Goal: Task Accomplishment & Management: Manage account settings

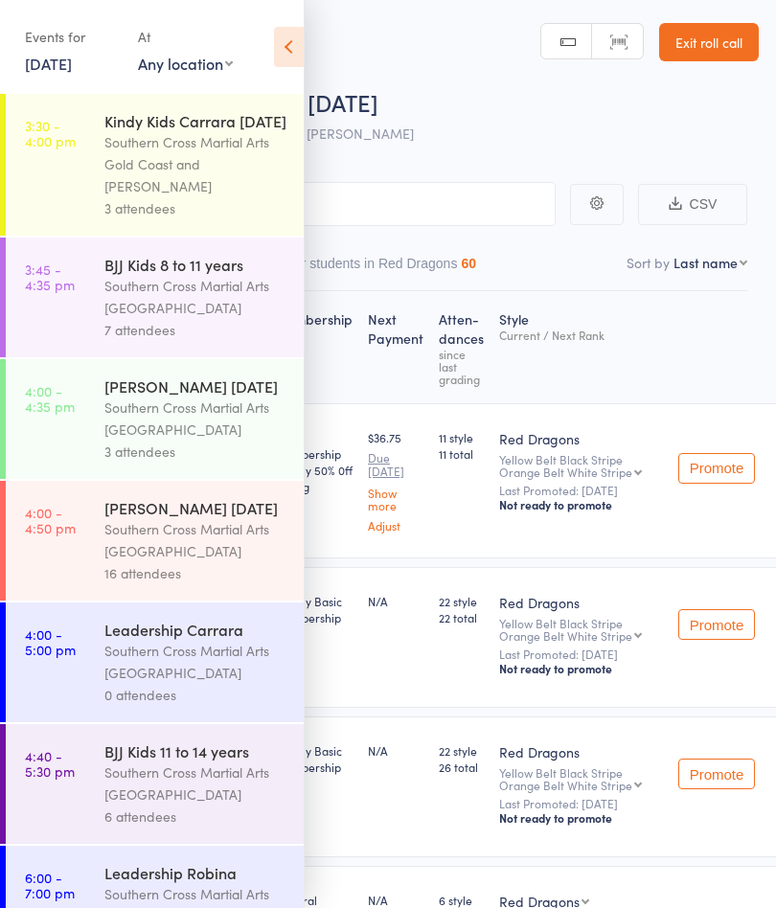
click at [705, 56] on link "Exit roll call" at bounding box center [709, 42] width 100 height 38
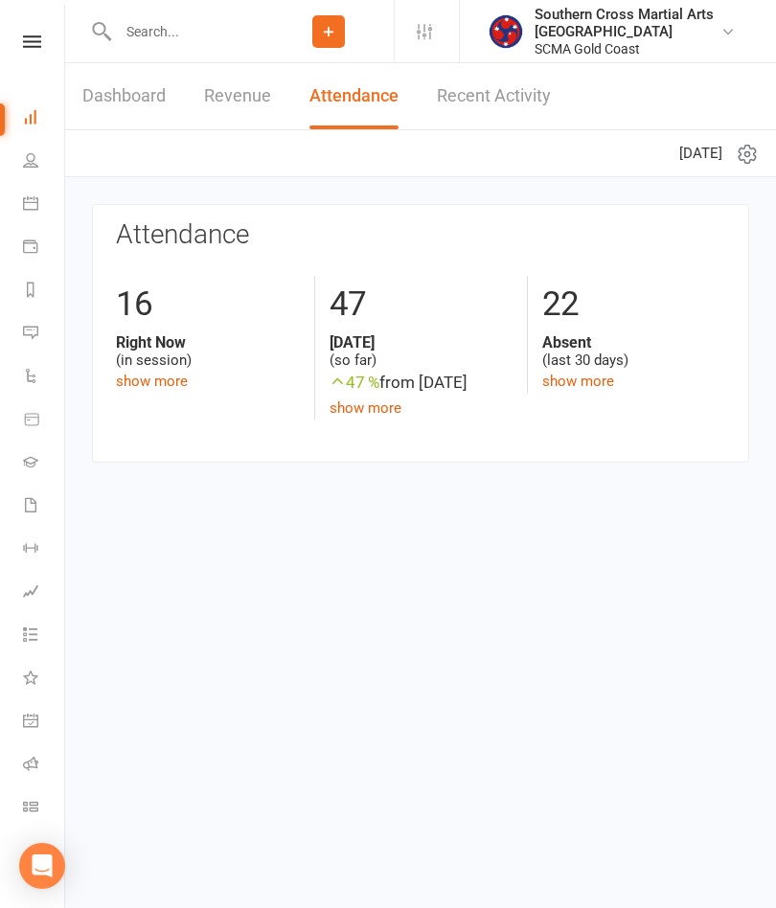
click at [175, 34] on input "text" at bounding box center [187, 31] width 151 height 27
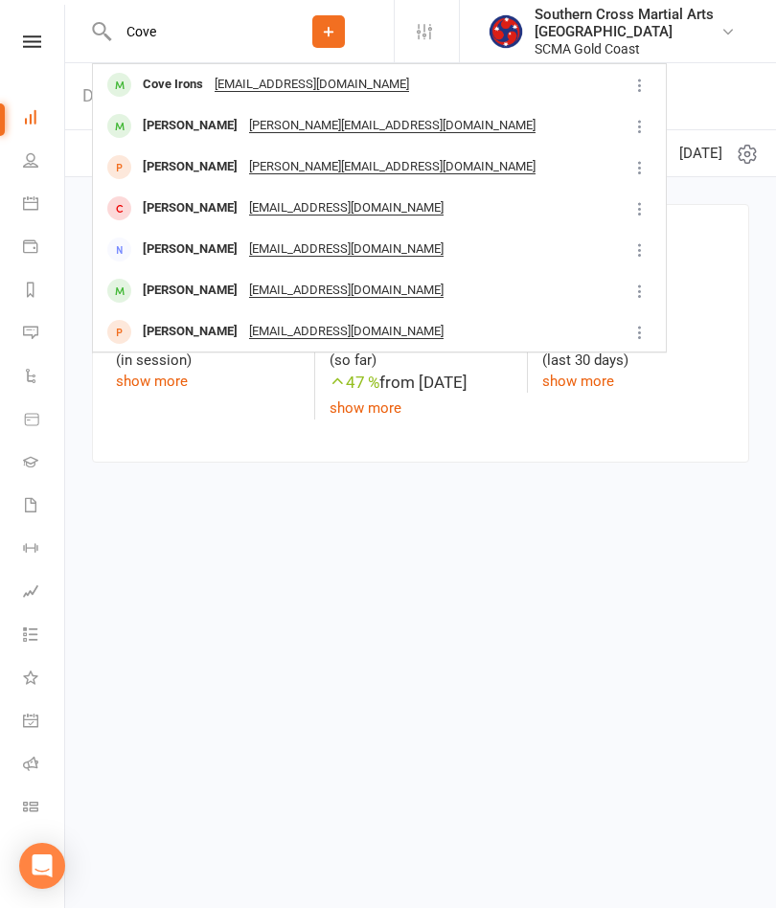
type input "Cove"
click at [467, 91] on div "Cove Irons [EMAIL_ADDRESS][DOMAIN_NAME]" at bounding box center [360, 84] width 533 height 39
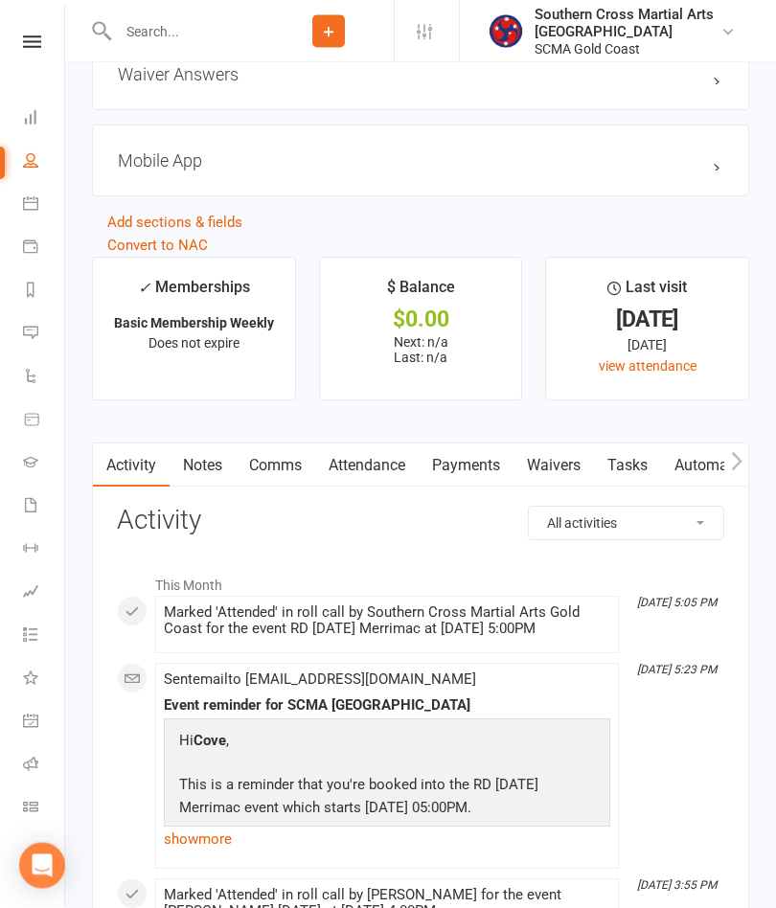
scroll to position [2306, 0]
click at [377, 468] on link "Attendance" at bounding box center [366, 465] width 103 height 44
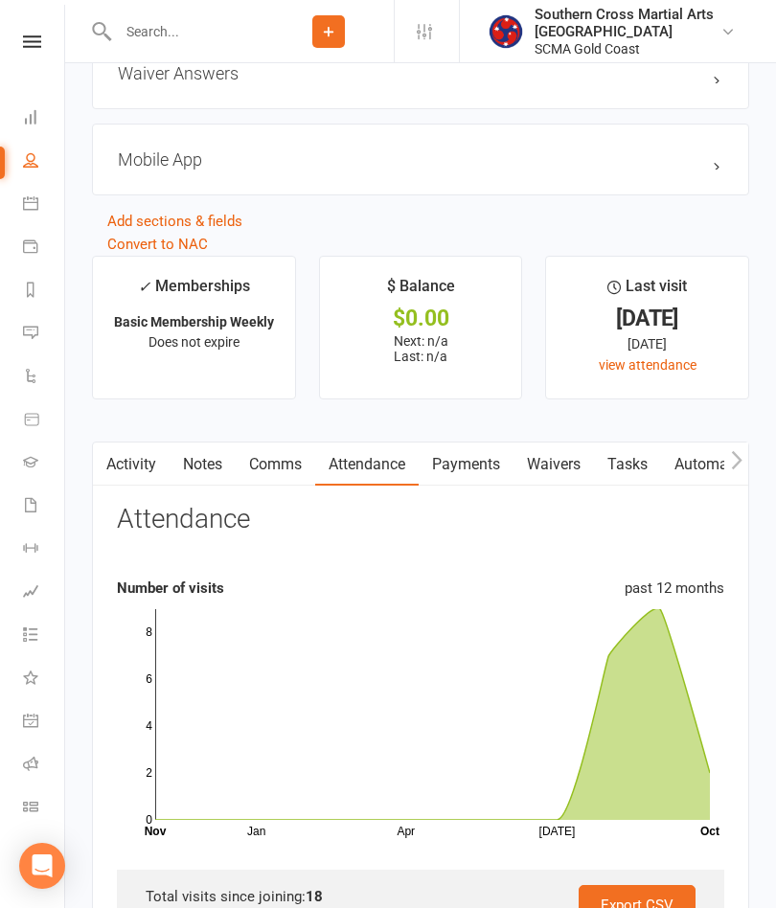
click at [130, 483] on link "Activity" at bounding box center [131, 465] width 77 height 44
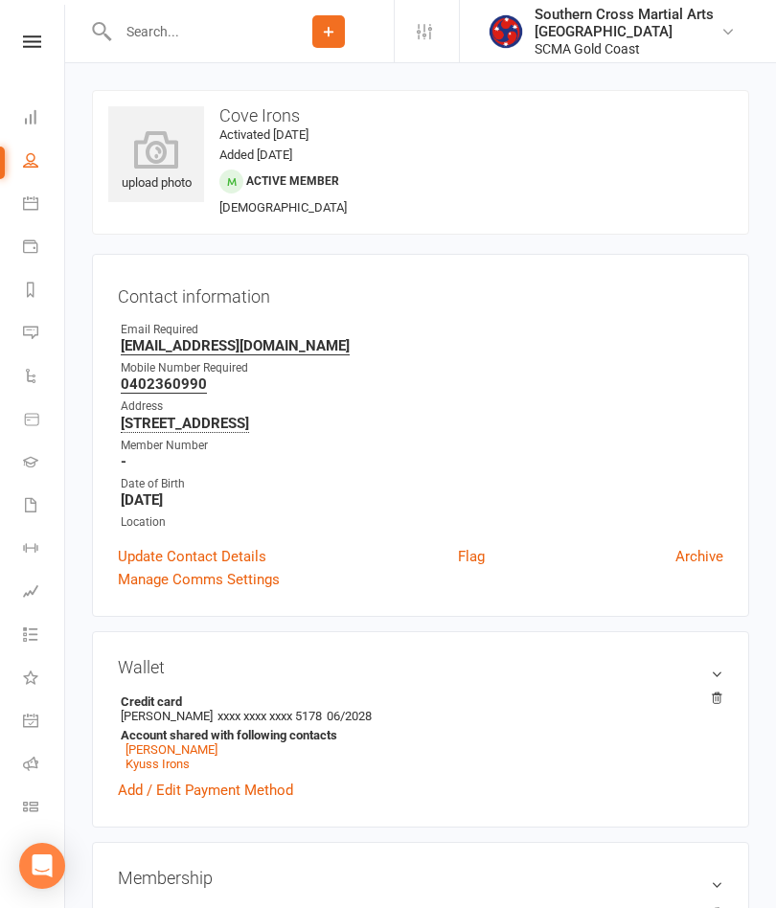
click at [204, 33] on input "text" at bounding box center [187, 31] width 151 height 27
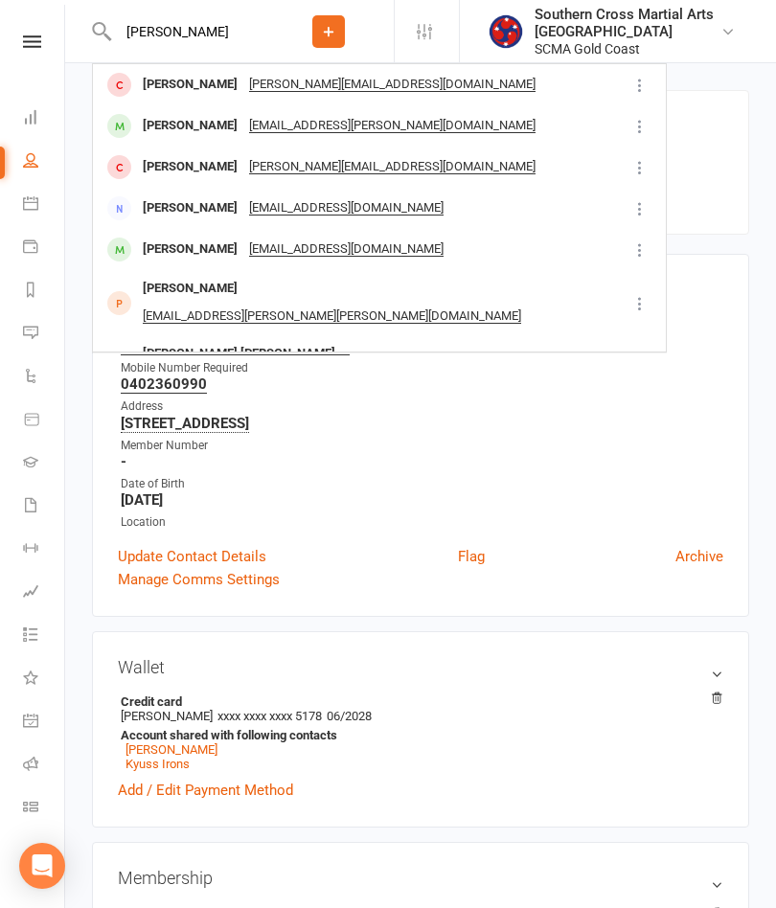
type input "[PERSON_NAME]"
click at [426, 125] on div "[PERSON_NAME] [PERSON_NAME][EMAIL_ADDRESS][PERSON_NAME][DOMAIN_NAME]" at bounding box center [360, 125] width 533 height 39
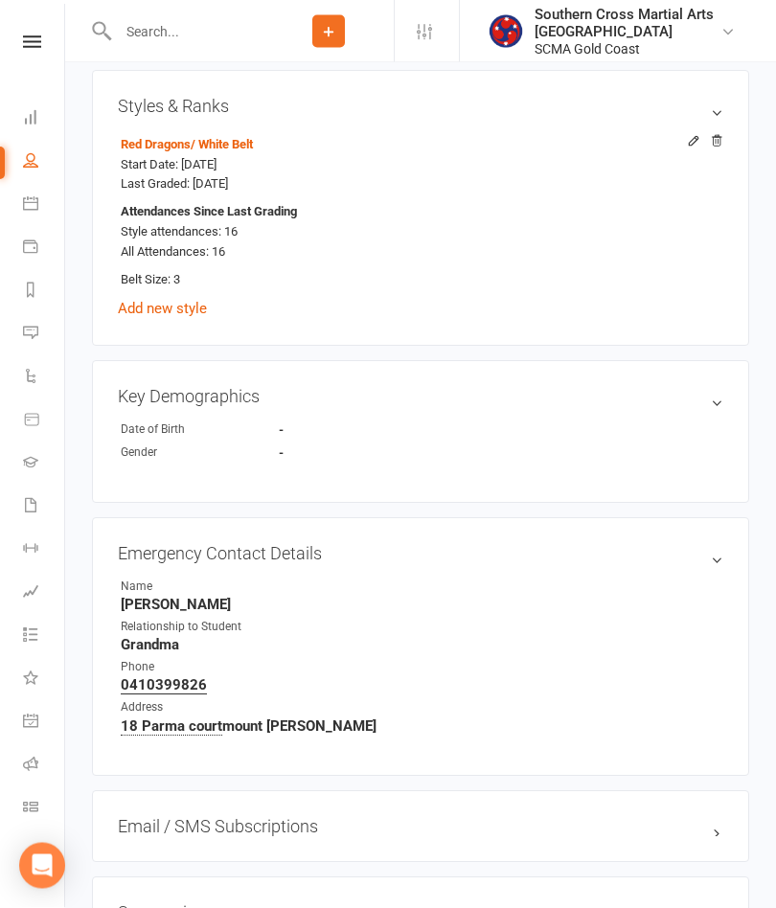
scroll to position [1132, 0]
click at [31, 44] on icon at bounding box center [32, 41] width 18 height 12
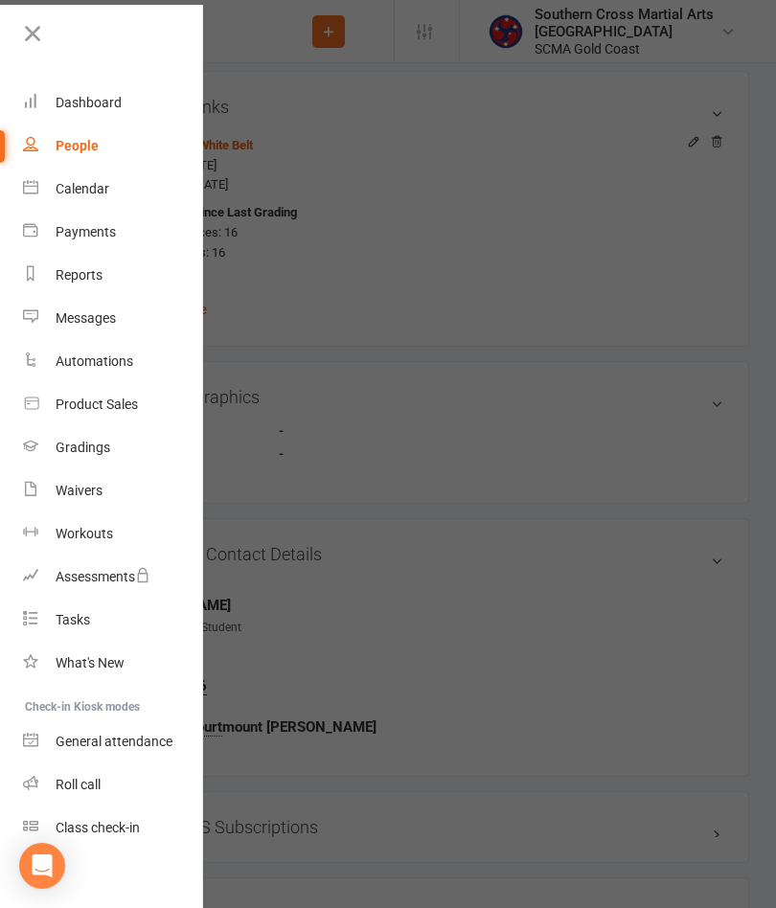
click at [123, 455] on link "Gradings" at bounding box center [113, 447] width 181 height 43
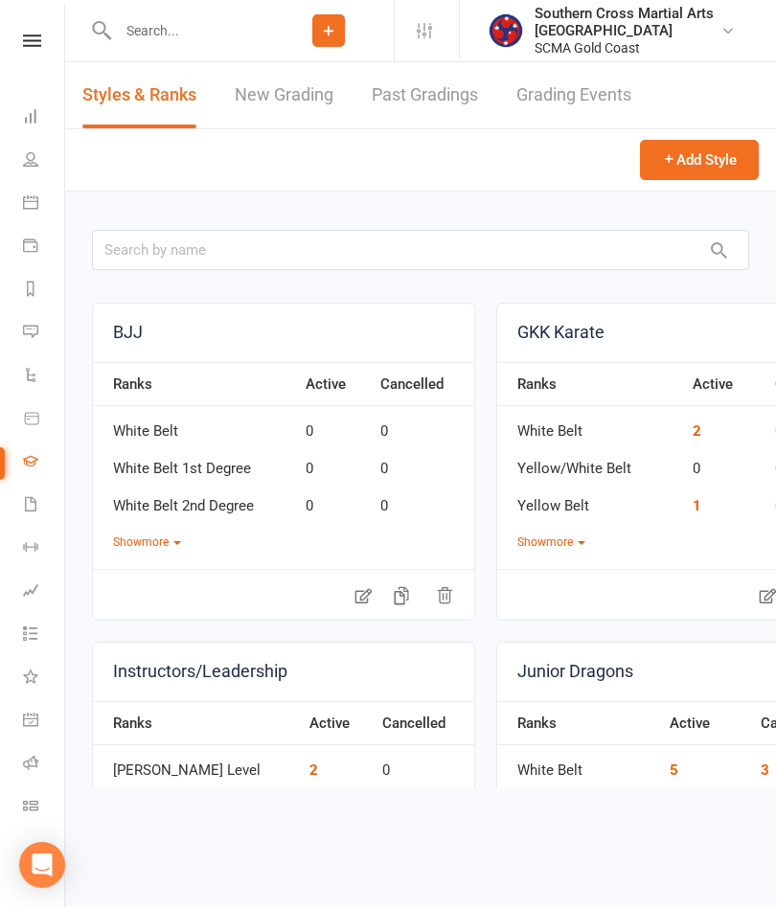
click at [573, 91] on link "Grading Events" at bounding box center [573, 96] width 115 height 66
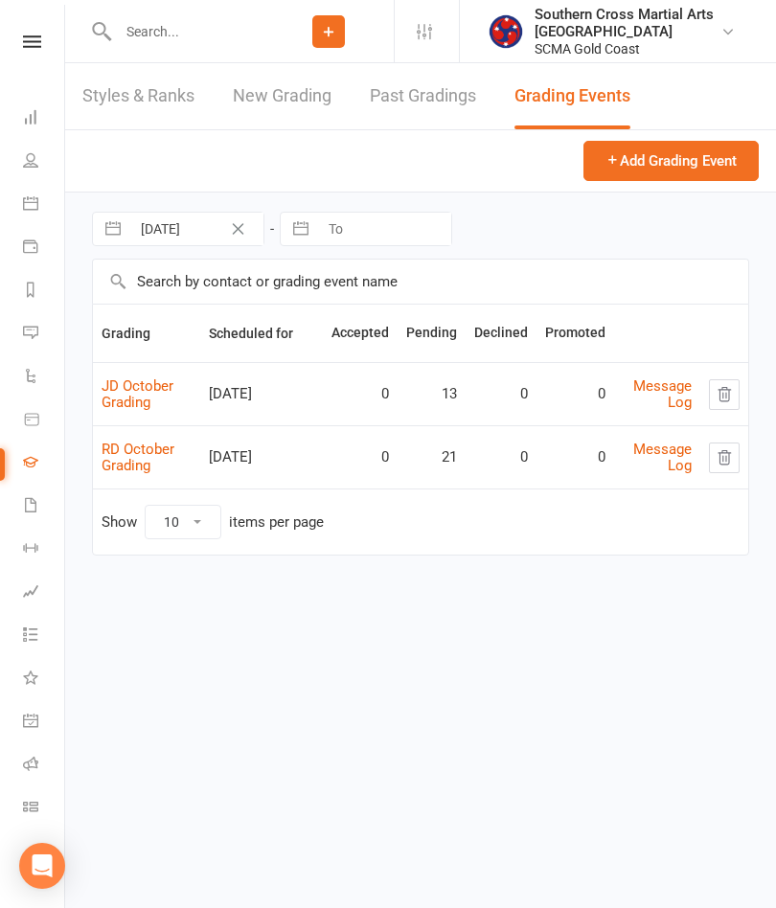
click at [132, 450] on link "RD October Grading" at bounding box center [138, 458] width 73 height 34
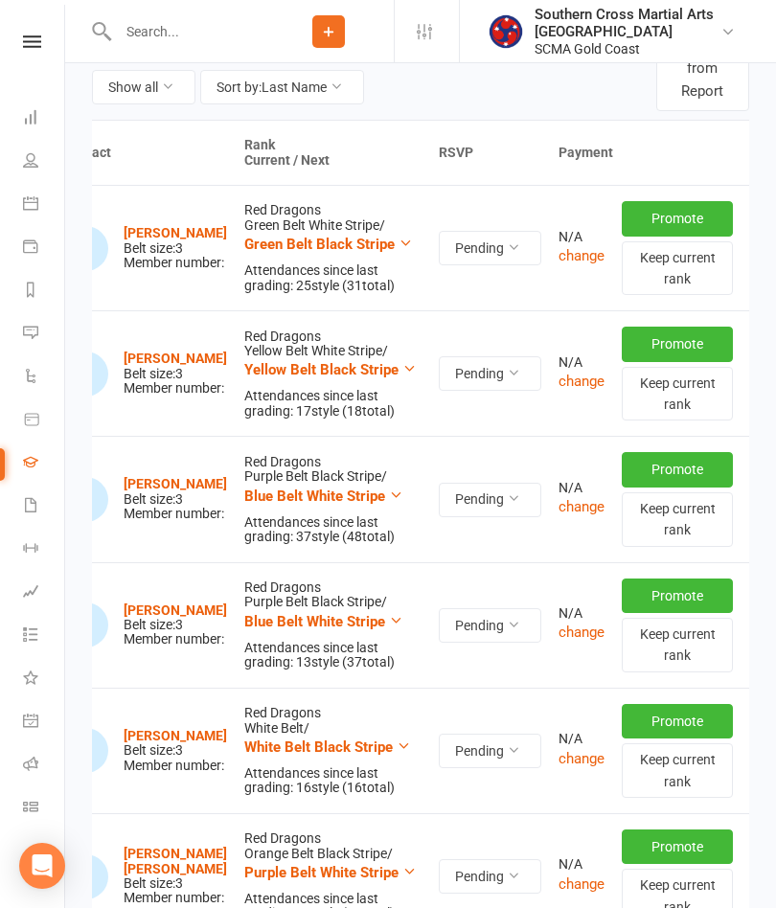
scroll to position [0, 74]
click at [761, 247] on icon "button" at bounding box center [767, 247] width 12 height 13
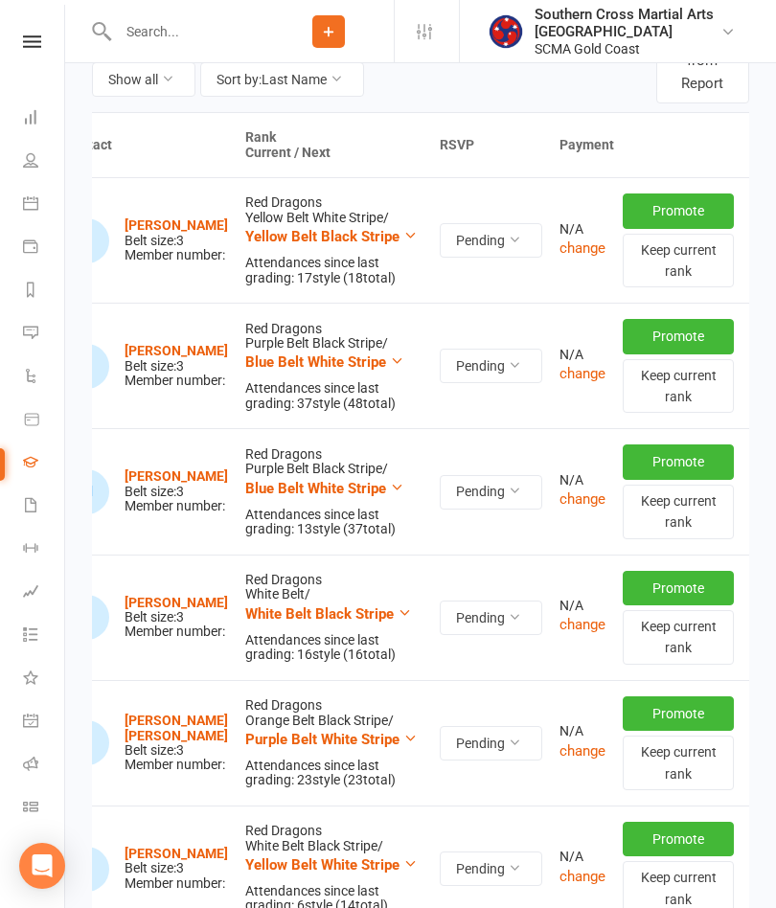
click at [758, 368] on icon "button" at bounding box center [766, 365] width 17 height 17
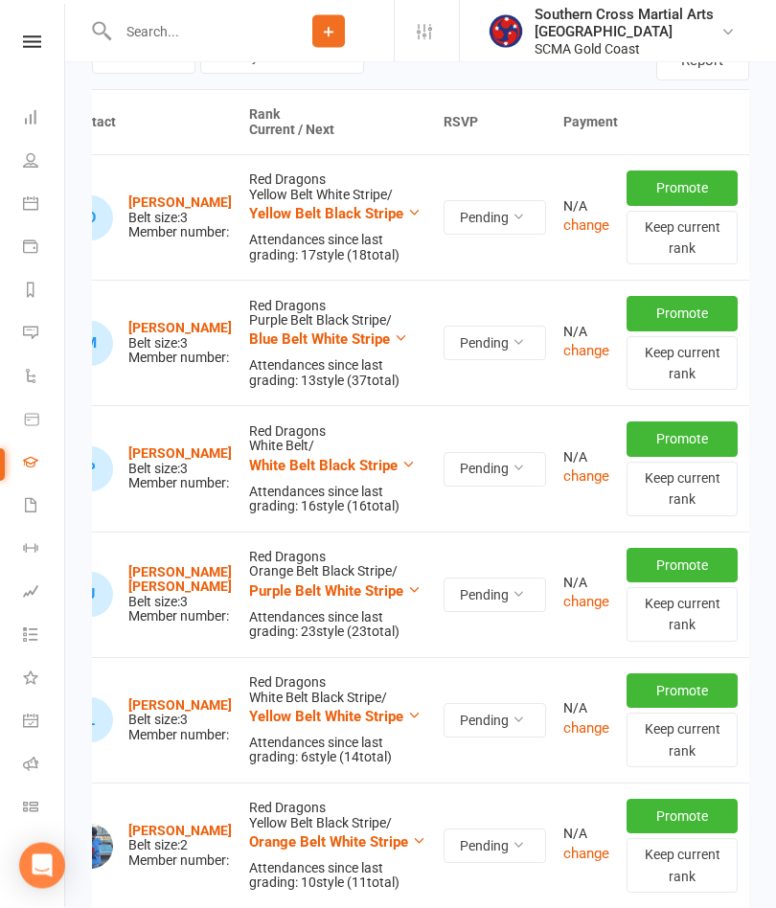
scroll to position [479, 0]
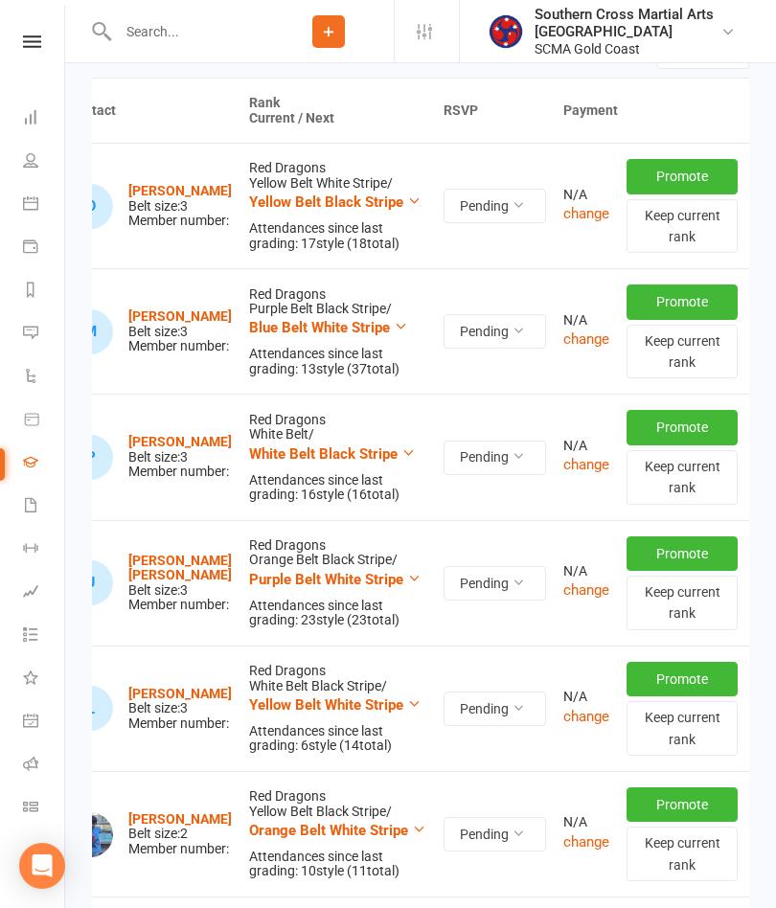
click at [755, 327] on button "button" at bounding box center [770, 331] width 31 height 31
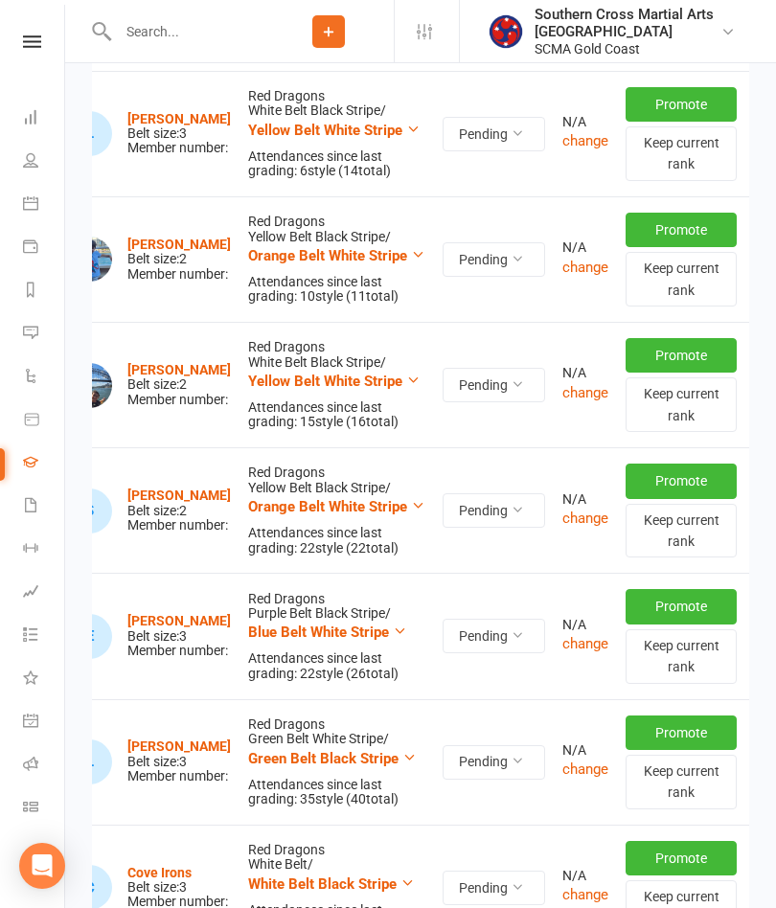
scroll to position [0, 70]
click at [762, 633] on icon "button" at bounding box center [770, 636] width 17 height 17
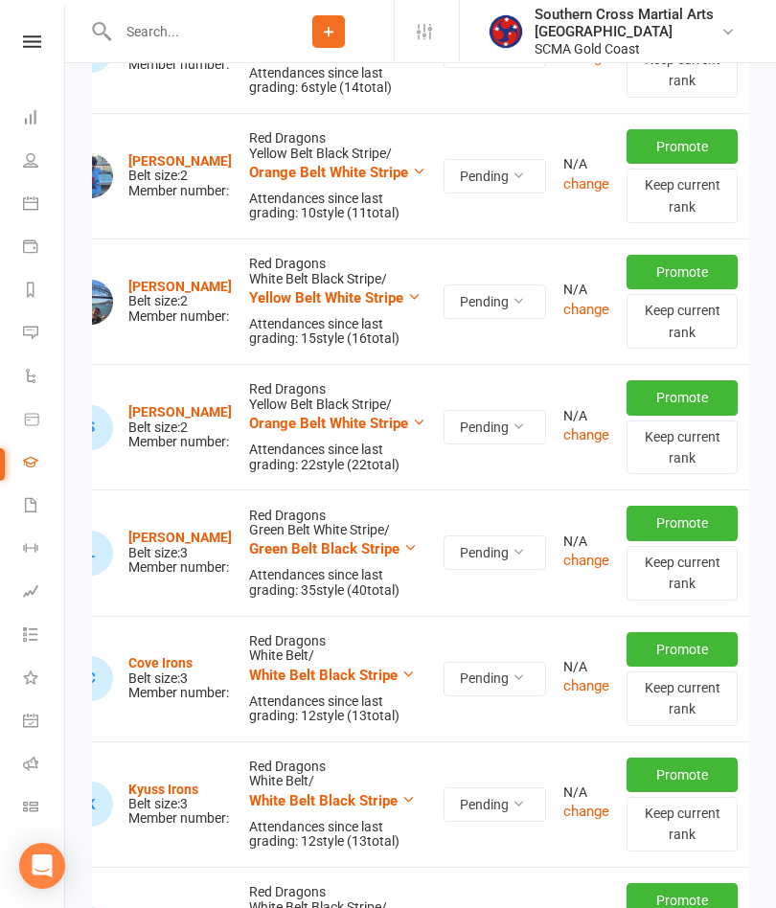
scroll to position [1026, 0]
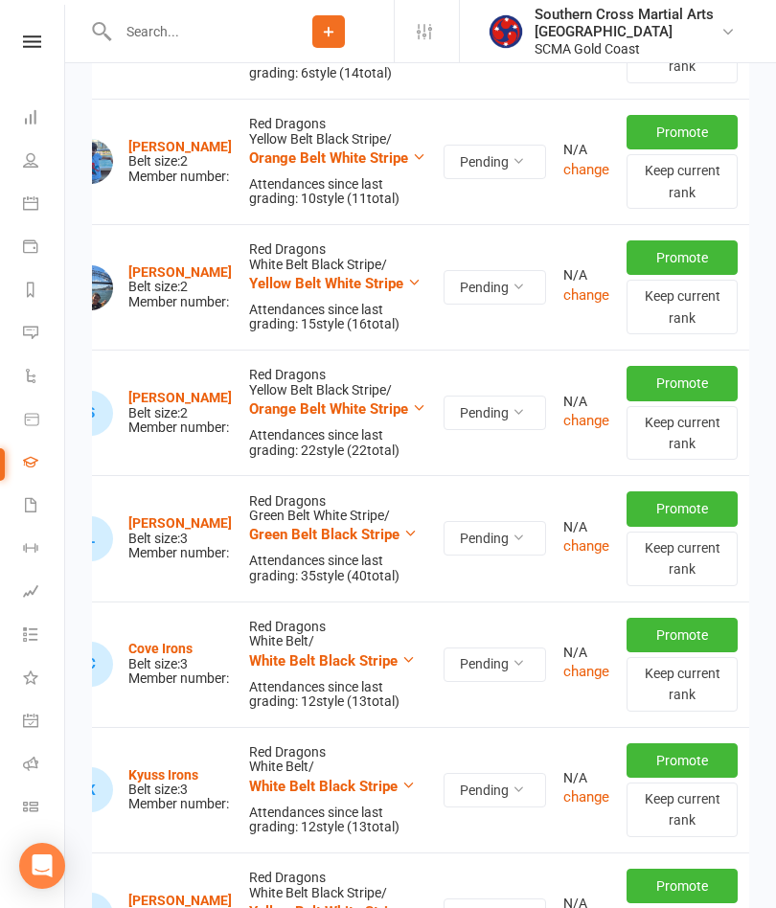
click at [762, 530] on icon "button" at bounding box center [770, 538] width 17 height 17
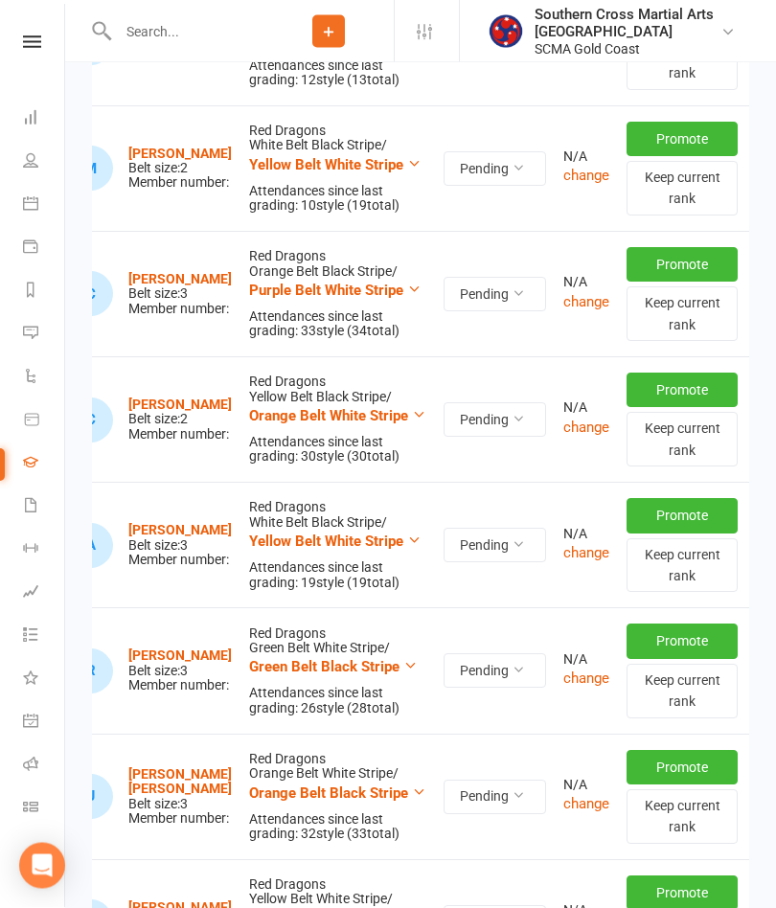
scroll to position [1662, 0]
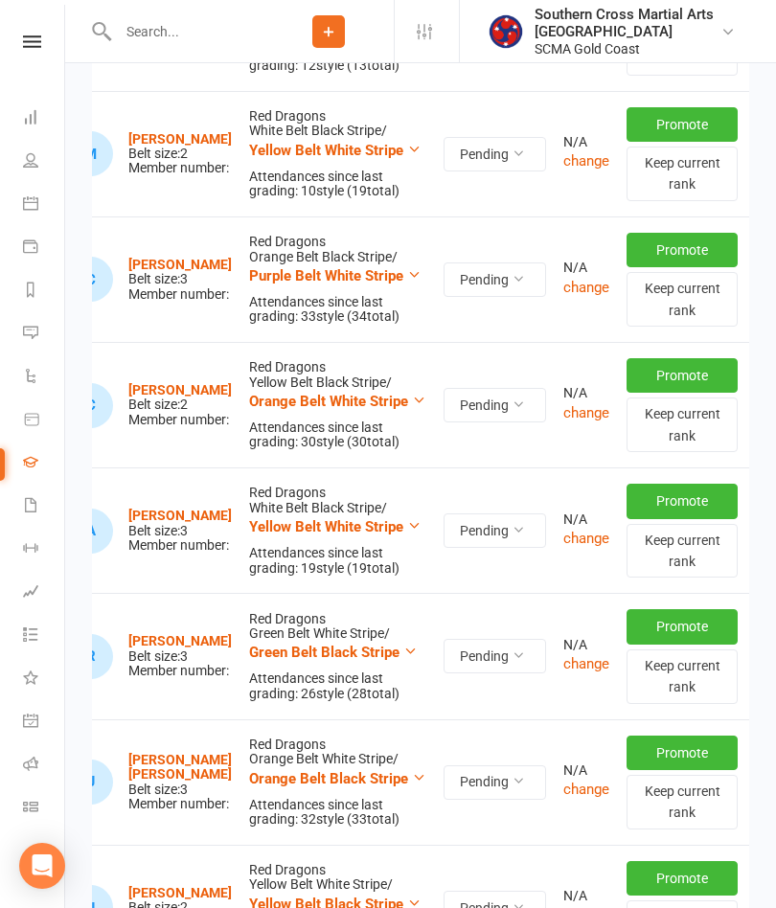
click at [755, 642] on button "button" at bounding box center [770, 656] width 31 height 31
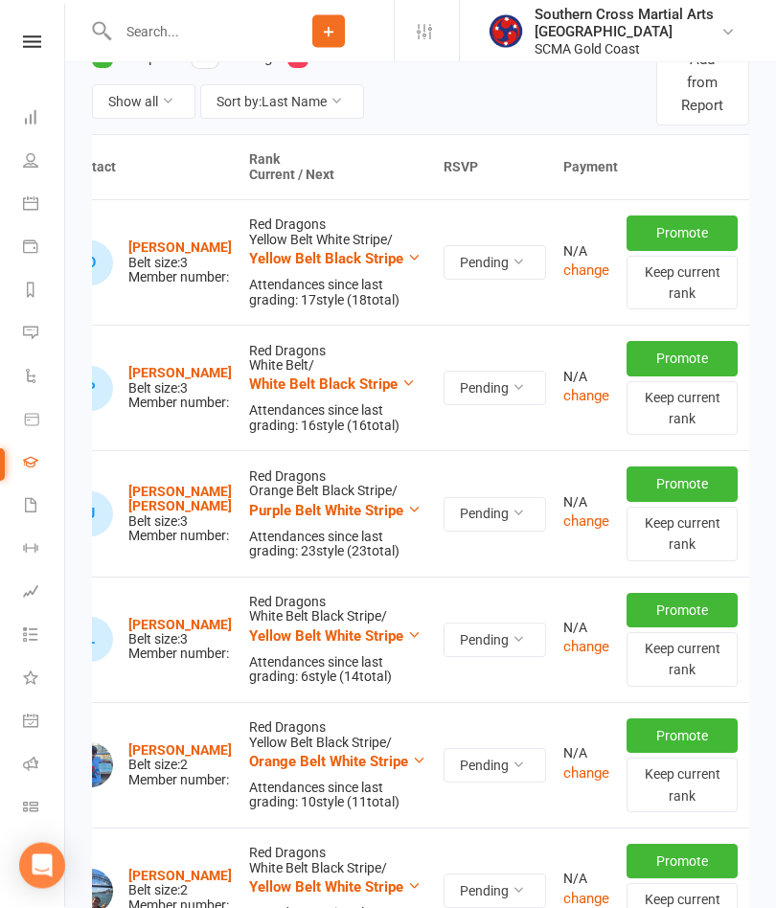
scroll to position [432, 0]
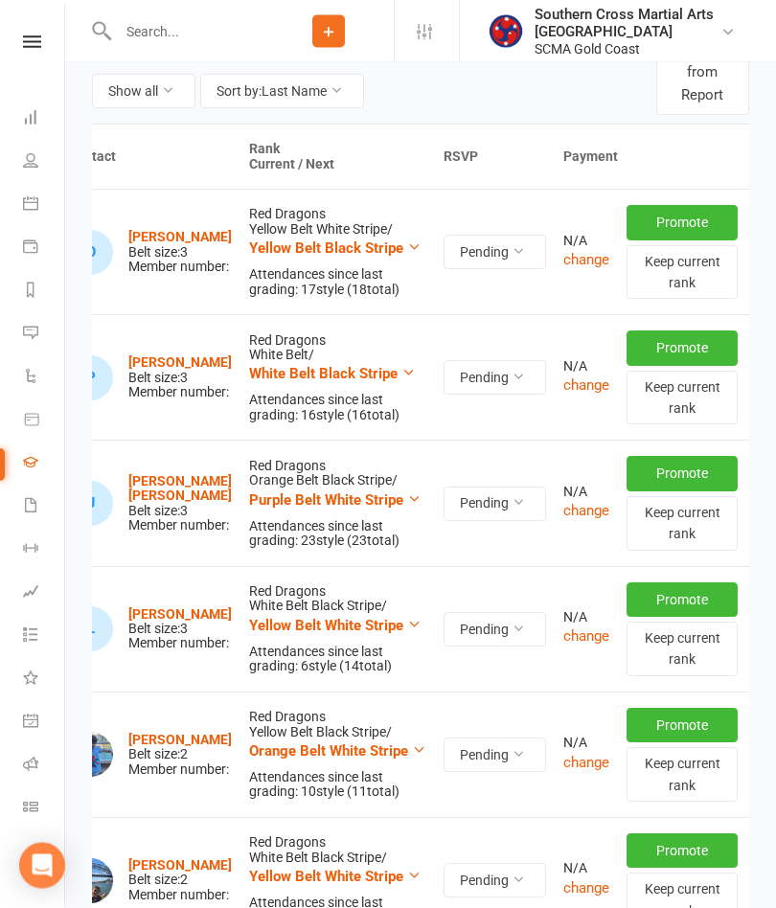
click at [762, 752] on icon "button" at bounding box center [770, 755] width 17 height 17
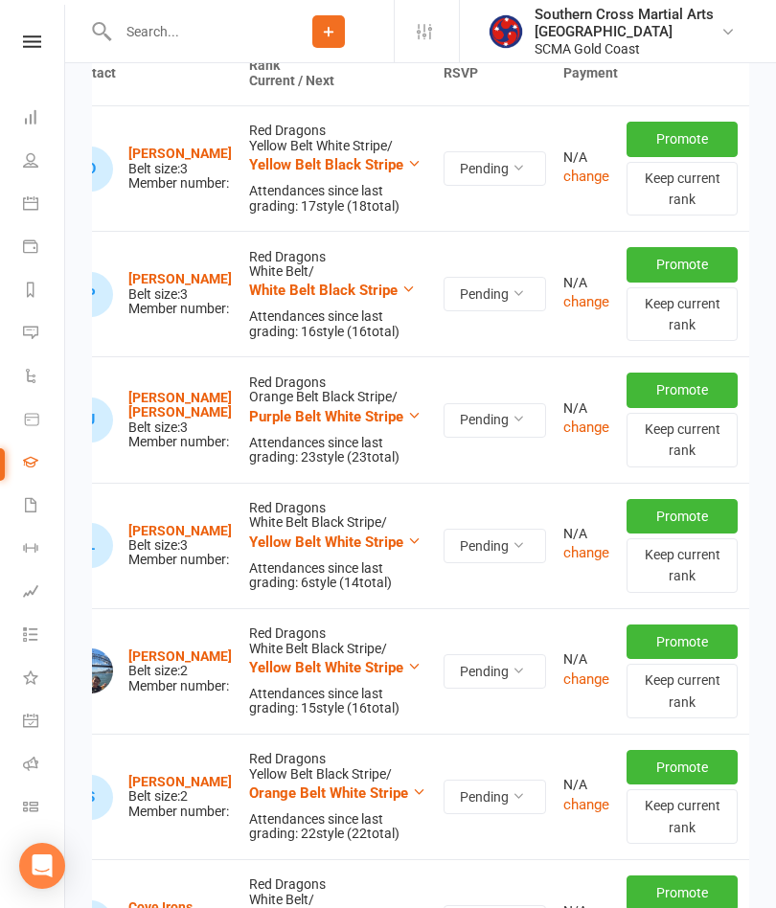
click at [762, 663] on icon "button" at bounding box center [770, 671] width 17 height 17
